Goal: Transaction & Acquisition: Purchase product/service

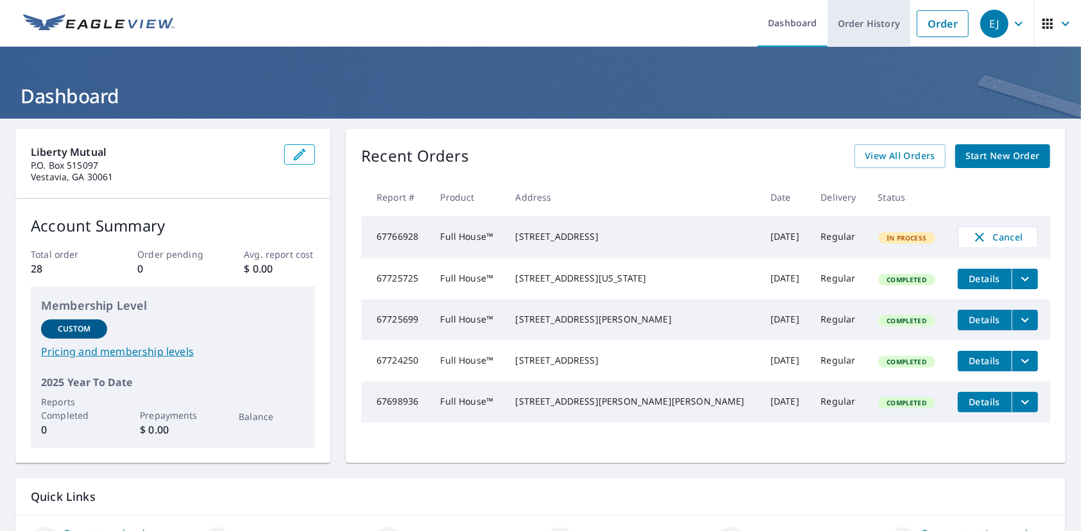
click at [875, 24] on link "Order History" at bounding box center [869, 23] width 83 height 47
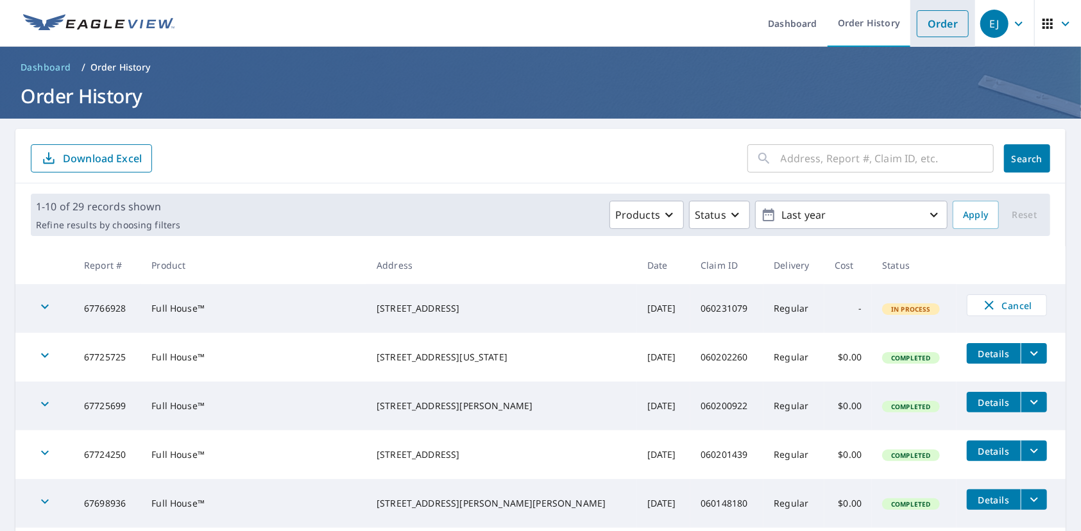
click at [929, 17] on link "Order" at bounding box center [943, 23] width 52 height 27
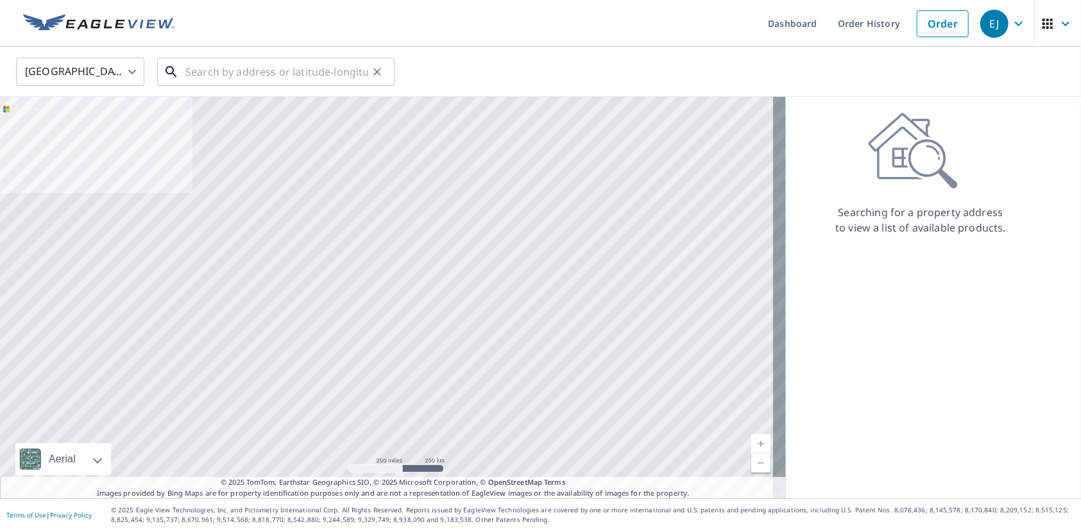
click at [270, 72] on input "text" at bounding box center [276, 72] width 183 height 36
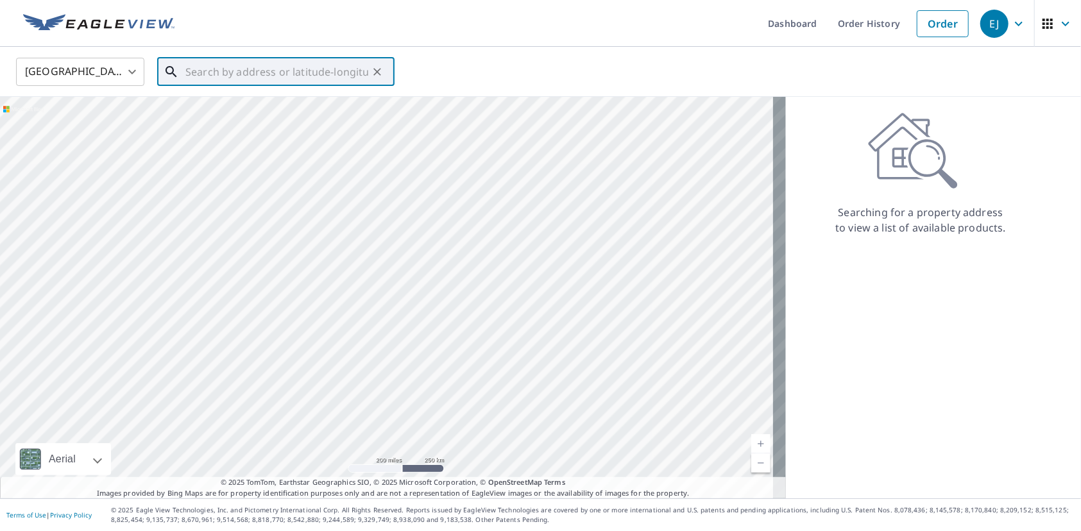
paste input "[STREET_ADDRESS][PERSON_NAME]"
click at [269, 130] on li "[STREET_ADDRESS][PERSON_NAME]" at bounding box center [275, 116] width 237 height 44
type input "[STREET_ADDRESS][PERSON_NAME]"
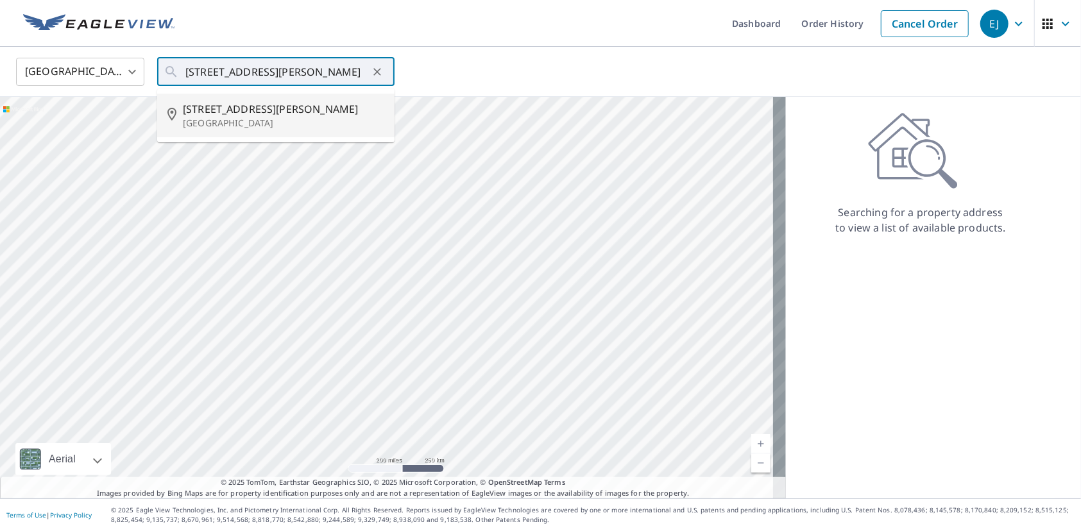
scroll to position [0, 0]
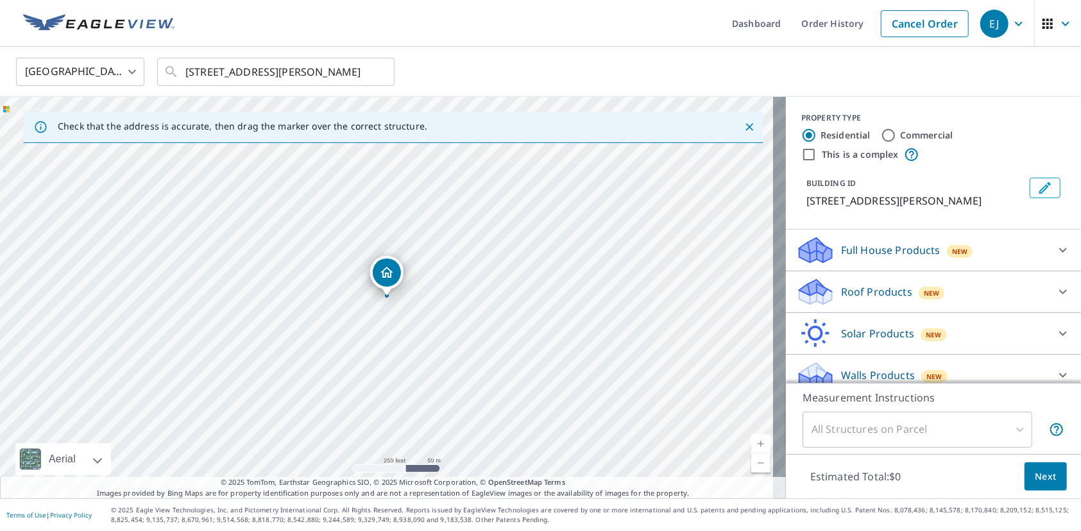
click at [1055, 249] on icon at bounding box center [1062, 249] width 15 height 15
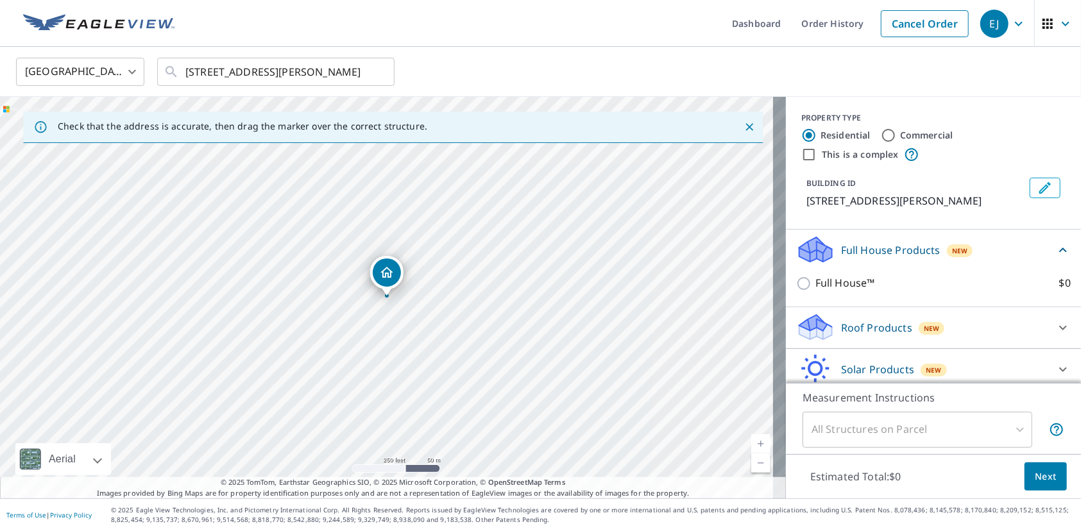
click at [925, 286] on label "Full House™ $0" at bounding box center [942, 283] width 255 height 16
click at [815, 286] on input "Full House™ $0" at bounding box center [805, 283] width 19 height 15
checkbox input "true"
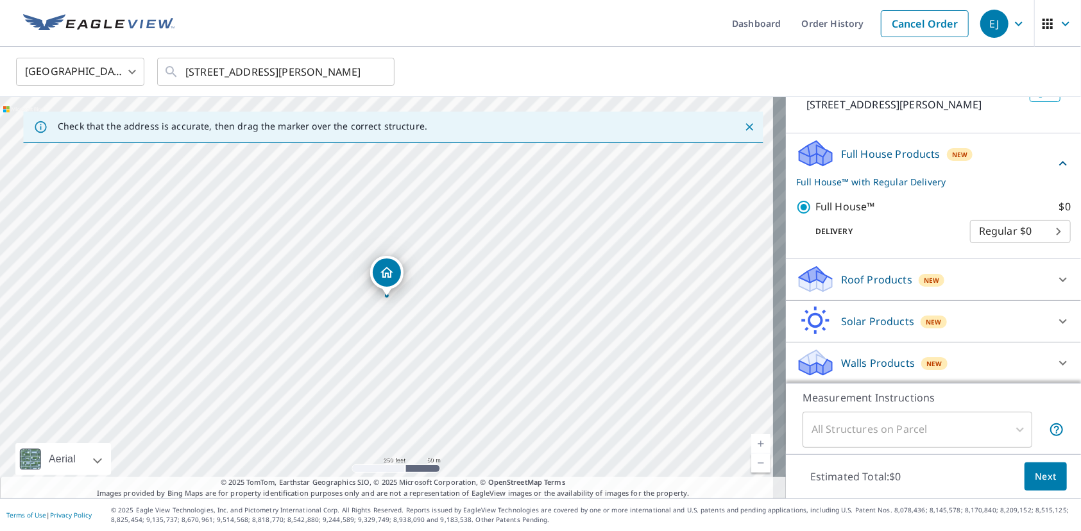
scroll to position [97, 0]
click at [1035, 475] on span "Next" at bounding box center [1046, 477] width 22 height 16
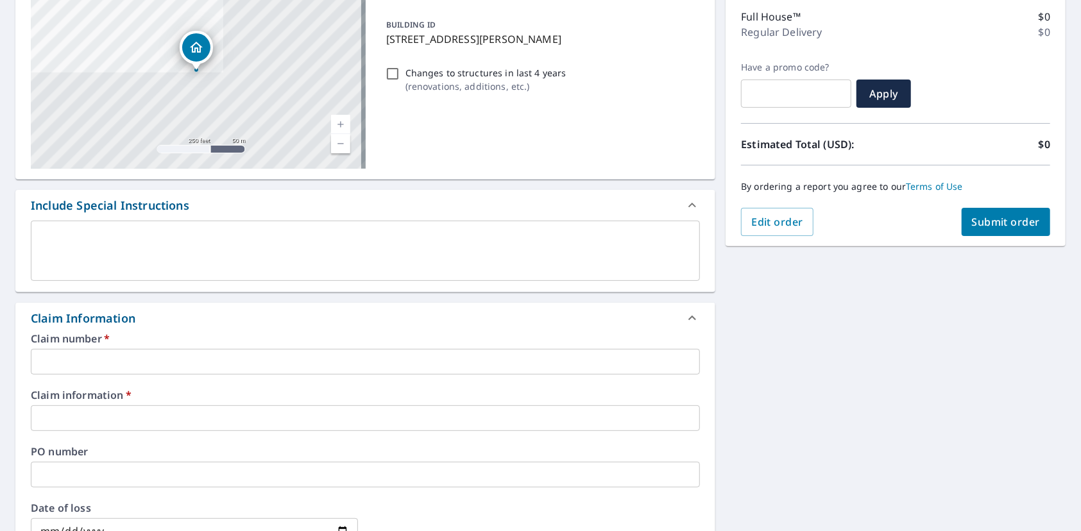
scroll to position [171, 0]
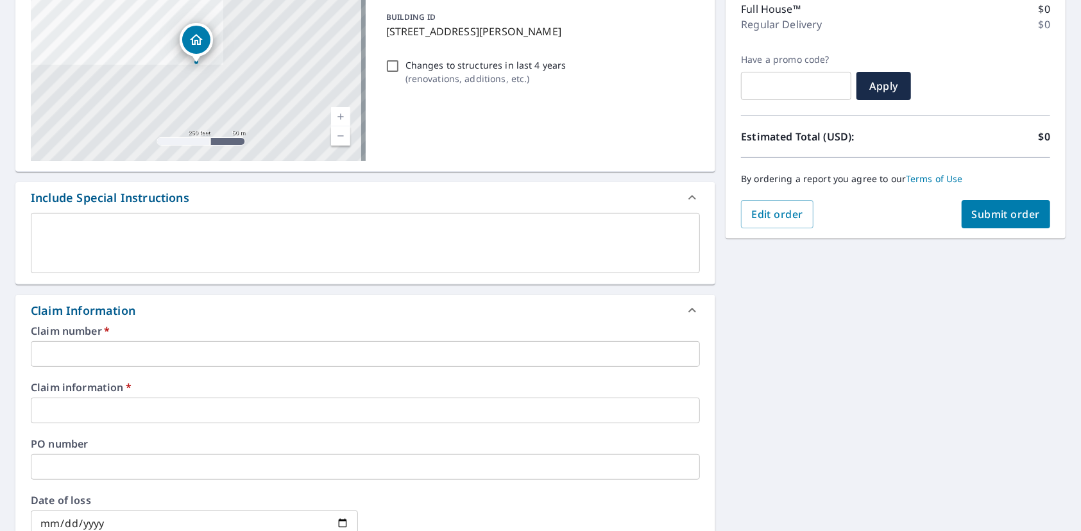
click at [124, 342] on input "text" at bounding box center [365, 354] width 669 height 26
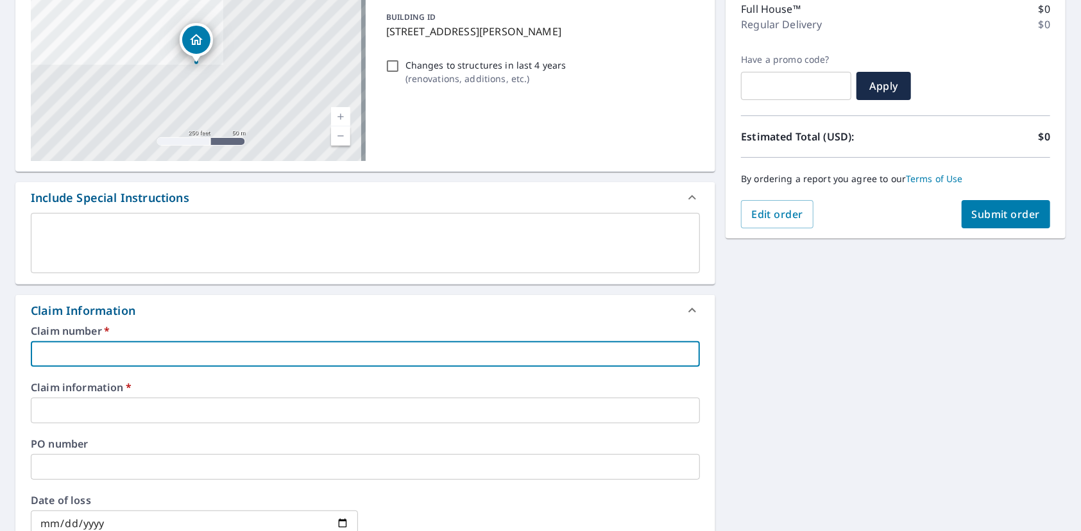
paste input "060139260"
type input "060139260"
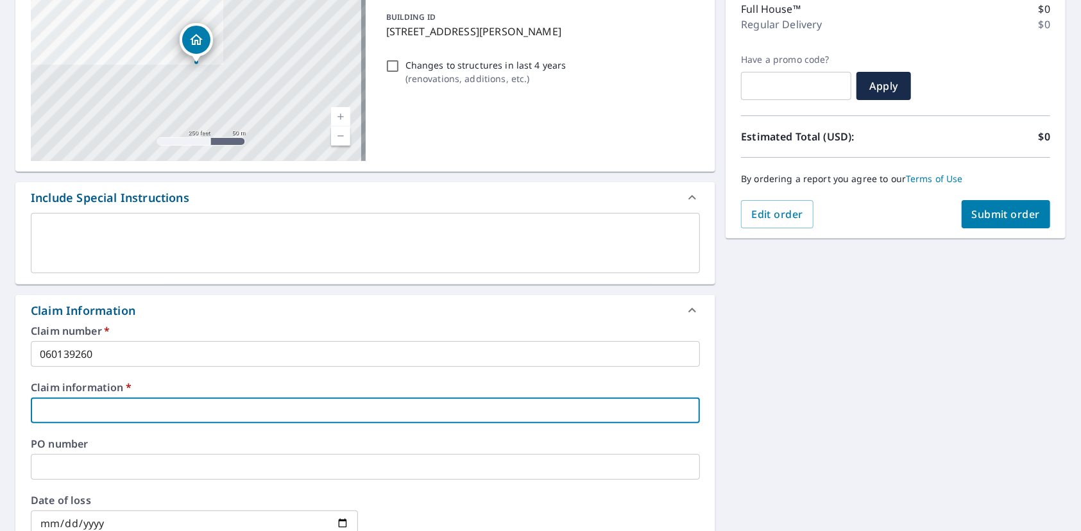
click at [123, 408] on input "text" at bounding box center [365, 411] width 669 height 26
paste input "[US_STATE][PERSON_NAME]"
type input "[US_STATE][PERSON_NAME]"
click at [999, 232] on div "Order Summary Full House™ $0 Regular Delivery $0 Have a promo code? ​ Apply Est…" at bounding box center [896, 98] width 340 height 280
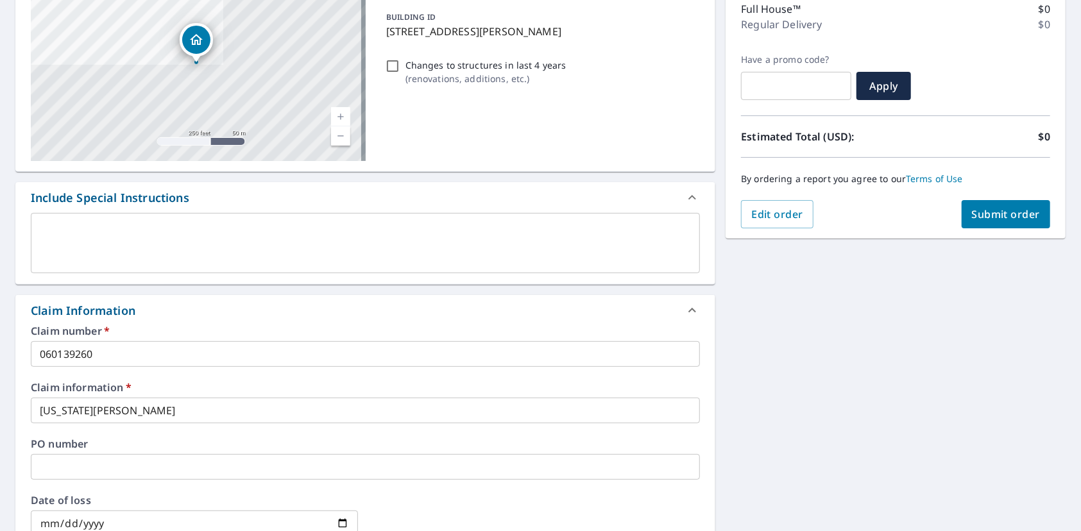
click at [1000, 217] on span "Submit order" at bounding box center [1006, 214] width 69 height 14
